Goal: Task Accomplishment & Management: Use online tool/utility

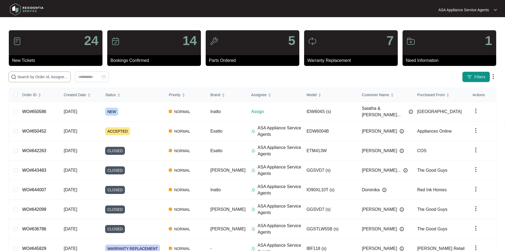
click at [26, 77] on input "text" at bounding box center [42, 77] width 51 height 6
paste input "WO#645403"
type input "WO#645403"
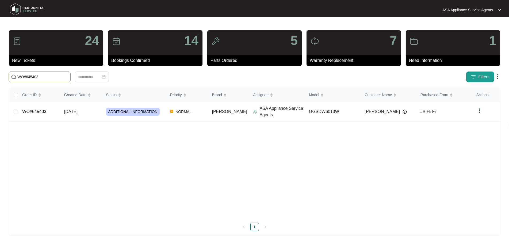
click at [478, 80] on button "Filters" at bounding box center [480, 76] width 28 height 11
drag, startPoint x: 169, startPoint y: 142, endPoint x: 73, endPoint y: 122, distance: 98.1
click at [165, 139] on div "Order ID Created Date Status Priority Brand Assignee Model Customer Name Purcha…" at bounding box center [254, 153] width 491 height 130
click at [21, 113] on td "WO#645403" at bounding box center [39, 112] width 42 height 20
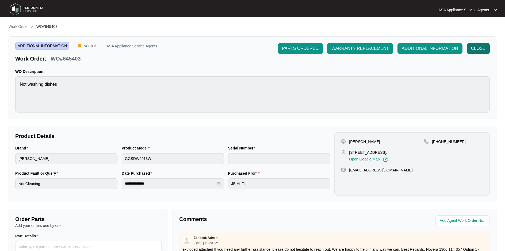
click at [482, 45] on button "CLOSE" at bounding box center [478, 48] width 23 height 11
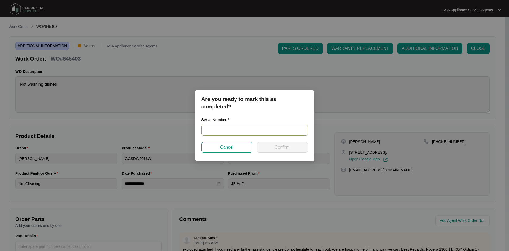
click at [274, 129] on input "text" at bounding box center [254, 130] width 106 height 11
type input "2"
click at [256, 130] on input "text" at bounding box center [254, 130] width 106 height 11
paste input "25049462080200029"
type input "25049462080200029"
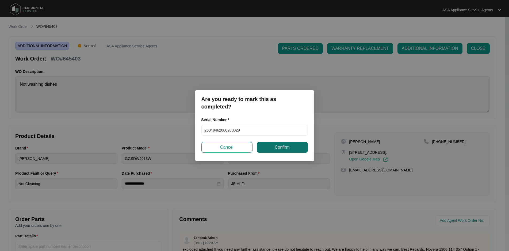
click at [289, 149] on span "Confirm" at bounding box center [282, 147] width 15 height 6
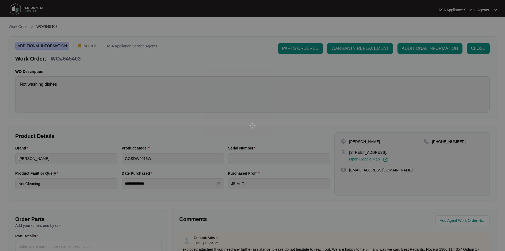
type input "25049462080200029"
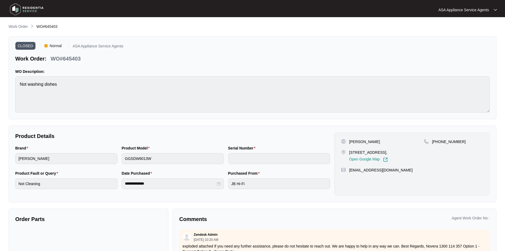
click at [18, 10] on img at bounding box center [26, 9] width 37 height 16
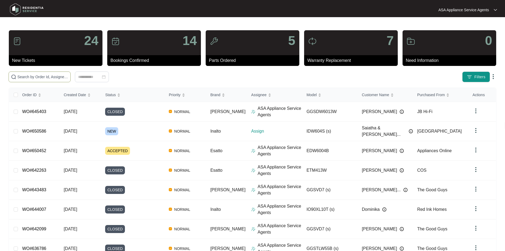
click at [45, 74] on input "text" at bounding box center [42, 77] width 51 height 6
type input "648975"
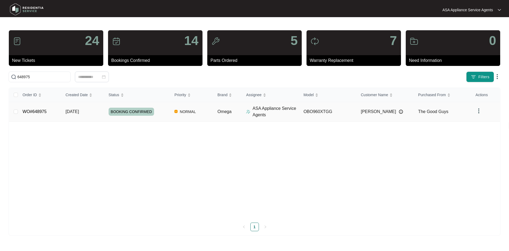
click at [35, 114] on link "WO#648975" at bounding box center [34, 111] width 24 height 5
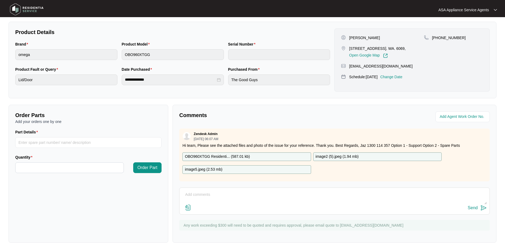
scroll to position [104, 0]
click at [51, 140] on input "Part Details" at bounding box center [88, 142] width 146 height 11
click at [48, 143] on input "Part Details" at bounding box center [88, 142] width 146 height 11
paste input "DOOR HINGE 90X60 2 SP12984"
type input "DOOR HINGE 90X60 2 SP12984"
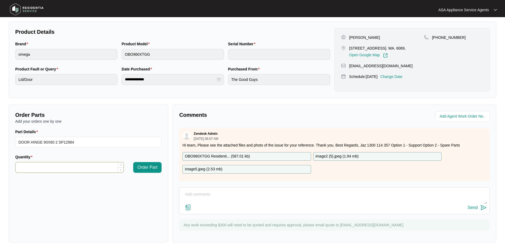
click at [51, 165] on input "Quantity" at bounding box center [70, 167] width 108 height 10
type input "*"
click at [149, 171] on button "Order Part" at bounding box center [147, 167] width 29 height 11
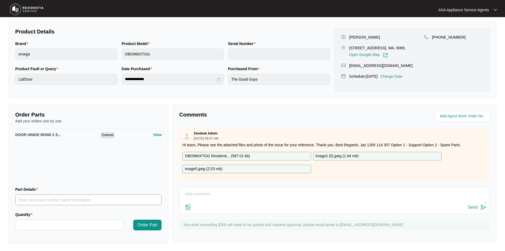
click at [55, 200] on input "Part Details" at bounding box center [88, 199] width 146 height 11
type input "globe"
click at [58, 222] on input "Quantity" at bounding box center [70, 225] width 108 height 10
type input "*"
drag, startPoint x: 151, startPoint y: 223, endPoint x: 75, endPoint y: 218, distance: 75.8
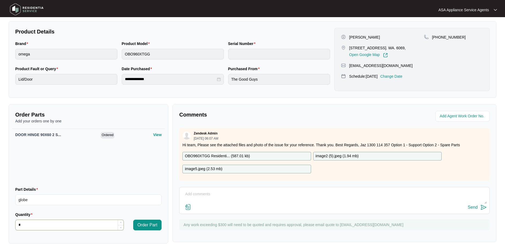
click at [112, 228] on div "Quantity * Order Part" at bounding box center [88, 223] width 151 height 25
click at [38, 200] on input "globe" at bounding box center [88, 199] width 146 height 11
drag, startPoint x: 38, startPoint y: 200, endPoint x: -8, endPoint y: 190, distance: 46.8
click at [0, 190] on html "**********" at bounding box center [252, 74] width 505 height 356
type input "Light Globe"
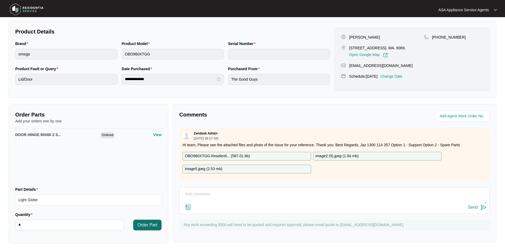
click at [149, 223] on span "Order Part" at bounding box center [147, 224] width 20 height 6
